Goal: Information Seeking & Learning: Learn about a topic

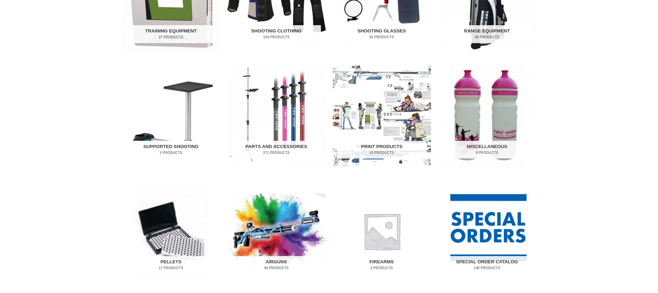
scroll to position [305, 0]
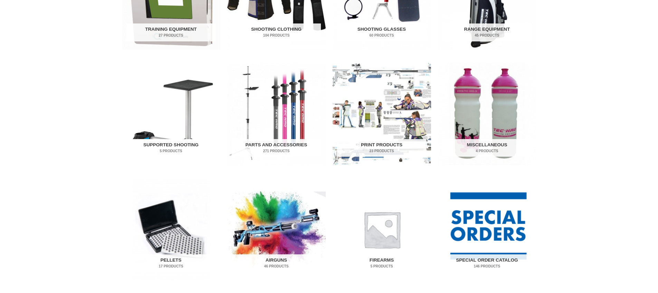
click at [183, 143] on h2 "Supported Shooting 5 Products" at bounding box center [170, 148] width 89 height 18
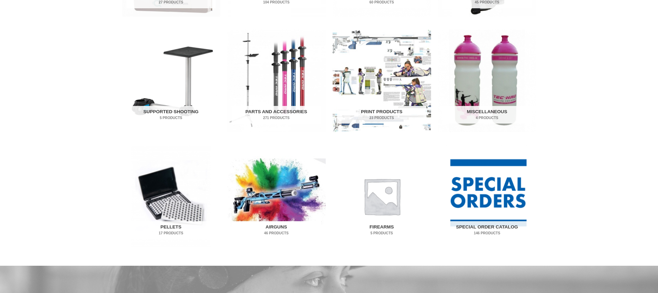
scroll to position [341, 0]
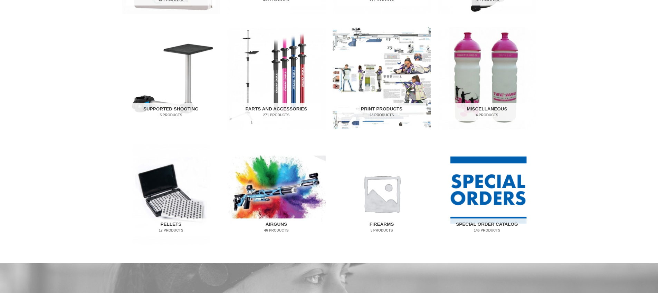
click at [271, 223] on h2 "Airguns 46 Products" at bounding box center [276, 228] width 89 height 18
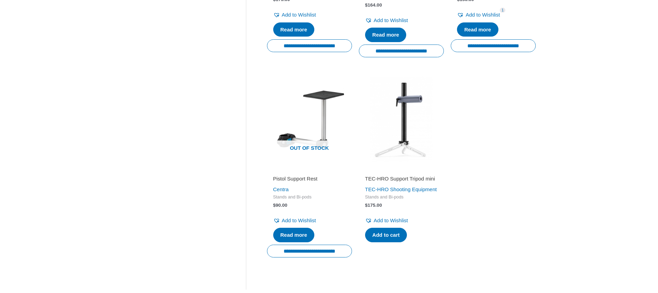
scroll to position [295, 0]
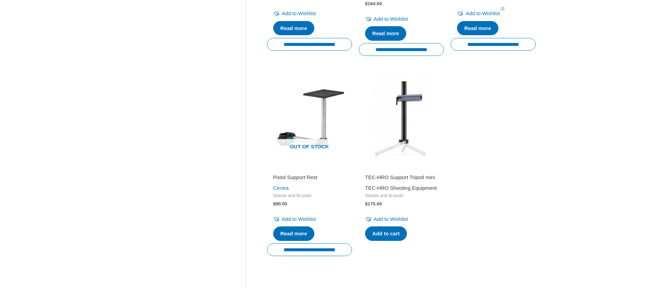
click at [401, 191] on link "TEC-HRO Shooting Equipment" at bounding box center [401, 188] width 72 height 6
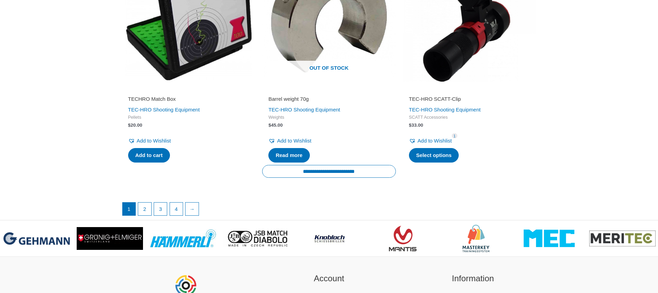
scroll to position [1295, 0]
click at [149, 209] on link "2" at bounding box center [144, 209] width 13 height 14
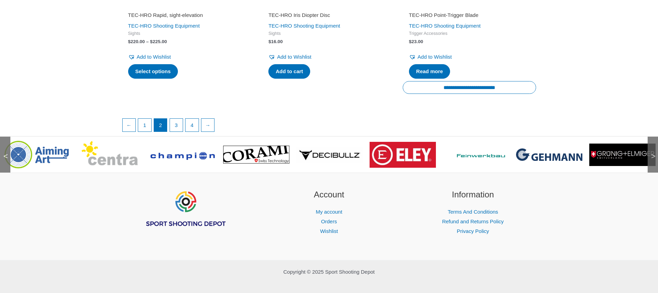
scroll to position [1266, 0]
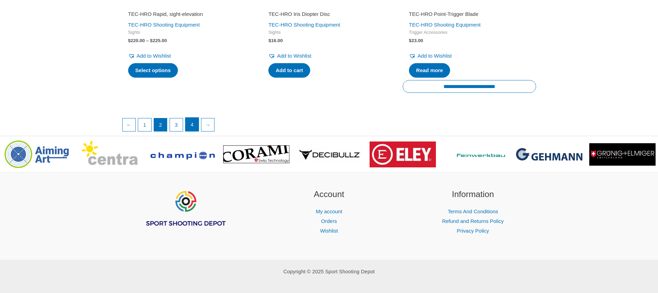
click at [191, 126] on link "4" at bounding box center [192, 125] width 13 height 14
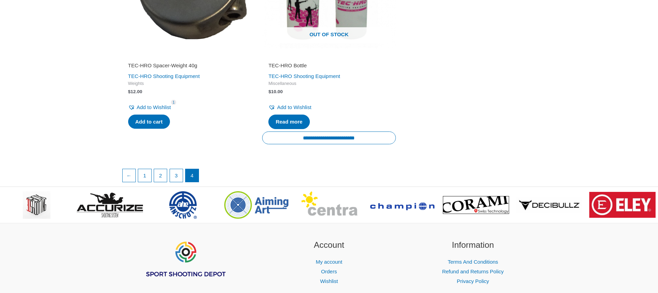
scroll to position [237, 0]
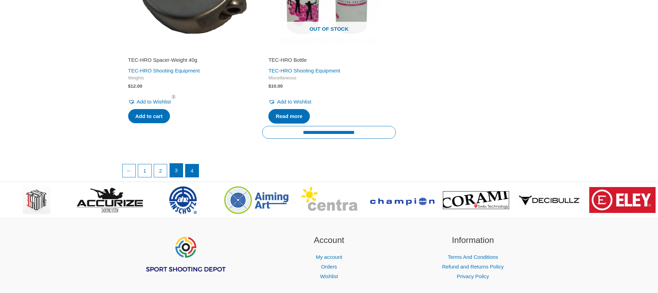
click at [179, 170] on link "3" at bounding box center [176, 171] width 13 height 14
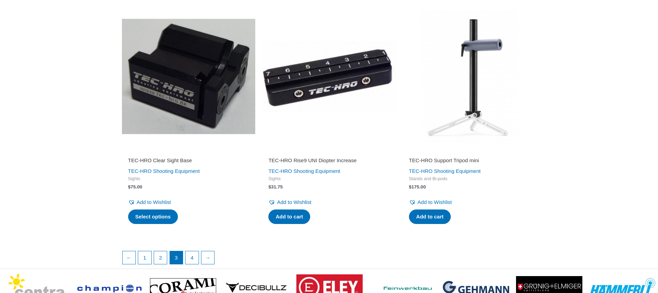
scroll to position [1096, 0]
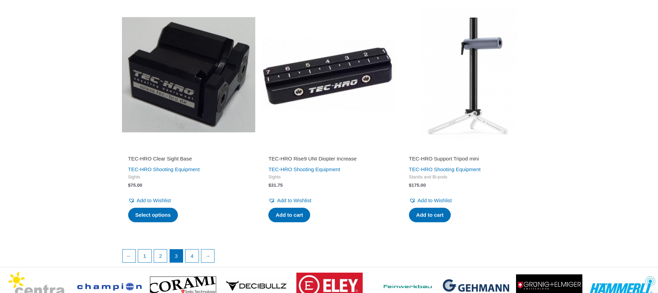
click at [471, 158] on h2 "TEC-HRO Support Tripod mini" at bounding box center [469, 158] width 121 height 7
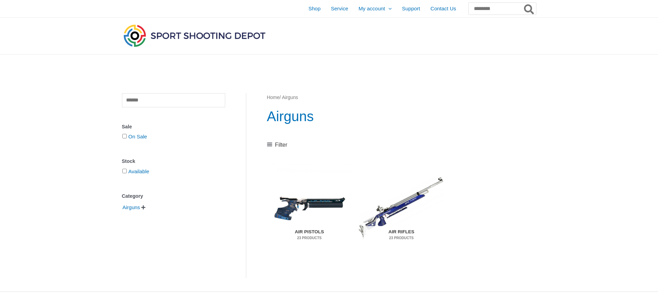
click at [306, 231] on h2 "Air Pistols 23 Products" at bounding box center [310, 235] width 76 height 18
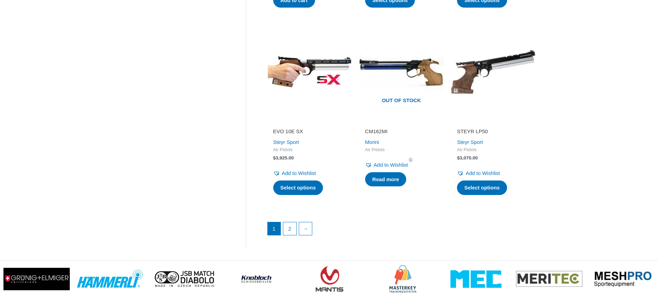
scroll to position [950, 0]
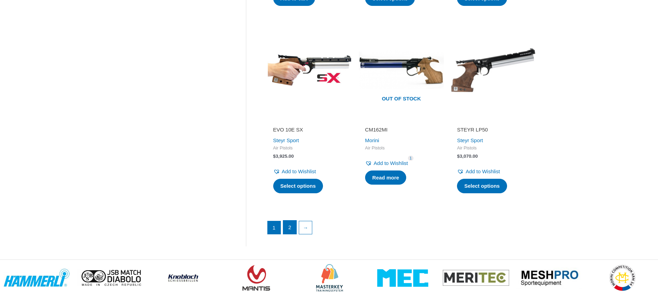
click at [288, 230] on link "2" at bounding box center [289, 228] width 13 height 14
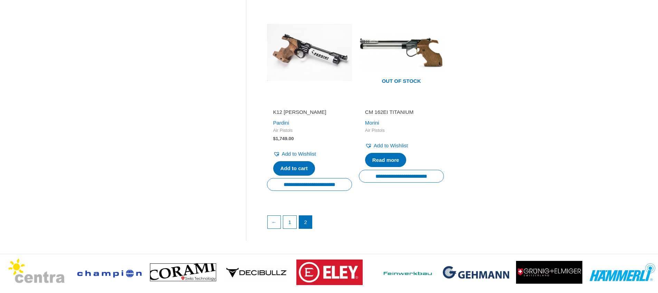
scroll to position [556, 0]
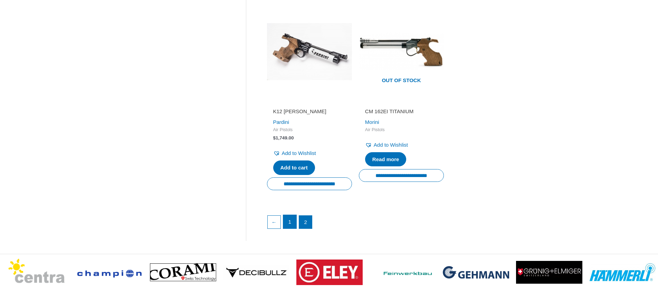
click at [284, 224] on link "1" at bounding box center [289, 222] width 13 height 14
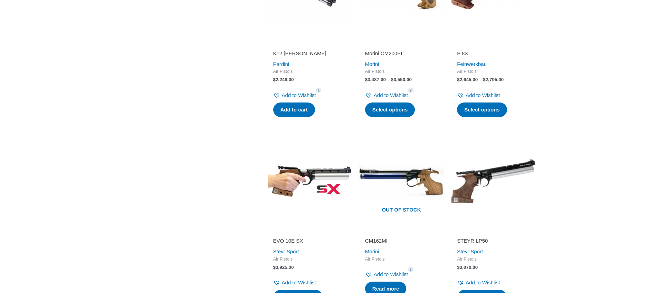
scroll to position [840, 0]
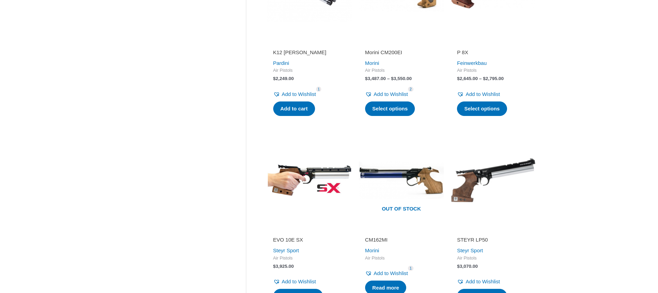
click at [280, 238] on h2 "EVO 10E SX" at bounding box center [309, 240] width 73 height 7
